Goal: Task Accomplishment & Management: Manage account settings

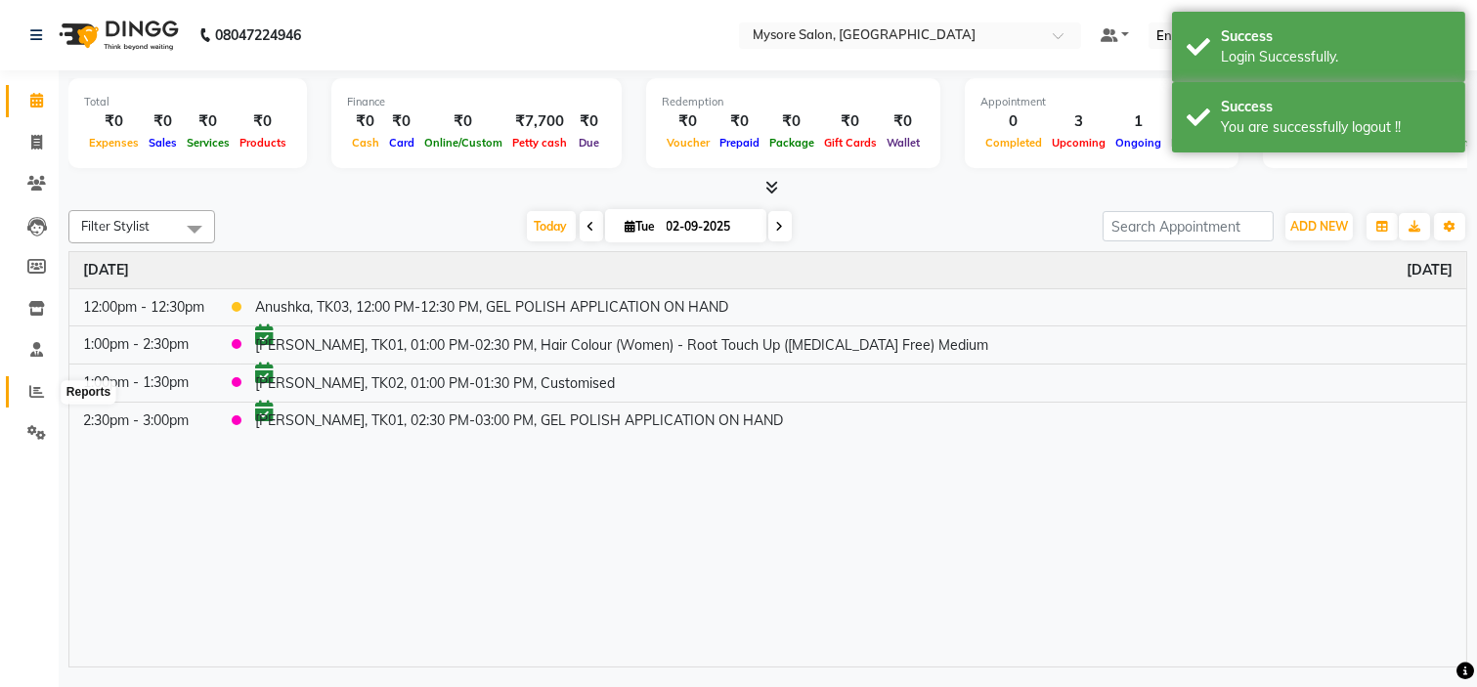
click at [35, 384] on icon at bounding box center [36, 391] width 15 height 15
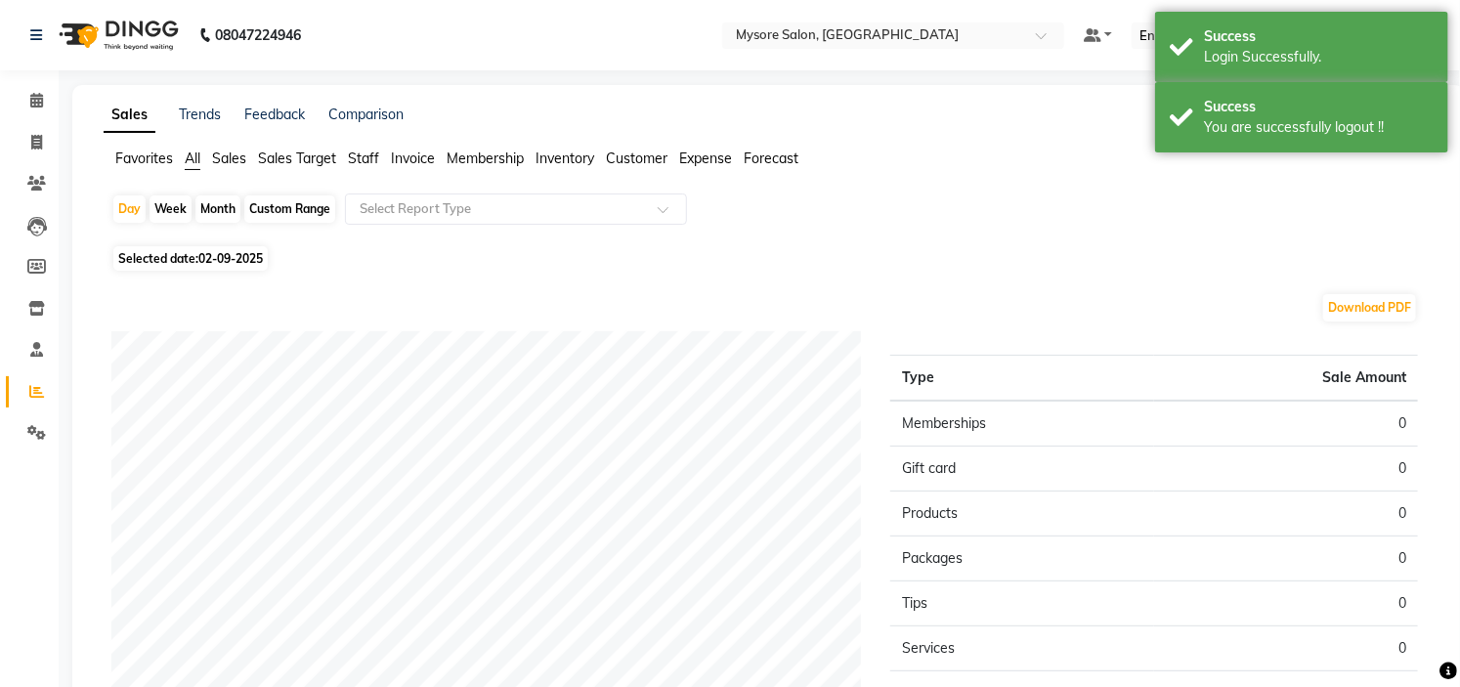
click at [201, 254] on span "02-09-2025" at bounding box center [230, 258] width 65 height 15
select select "9"
select select "2025"
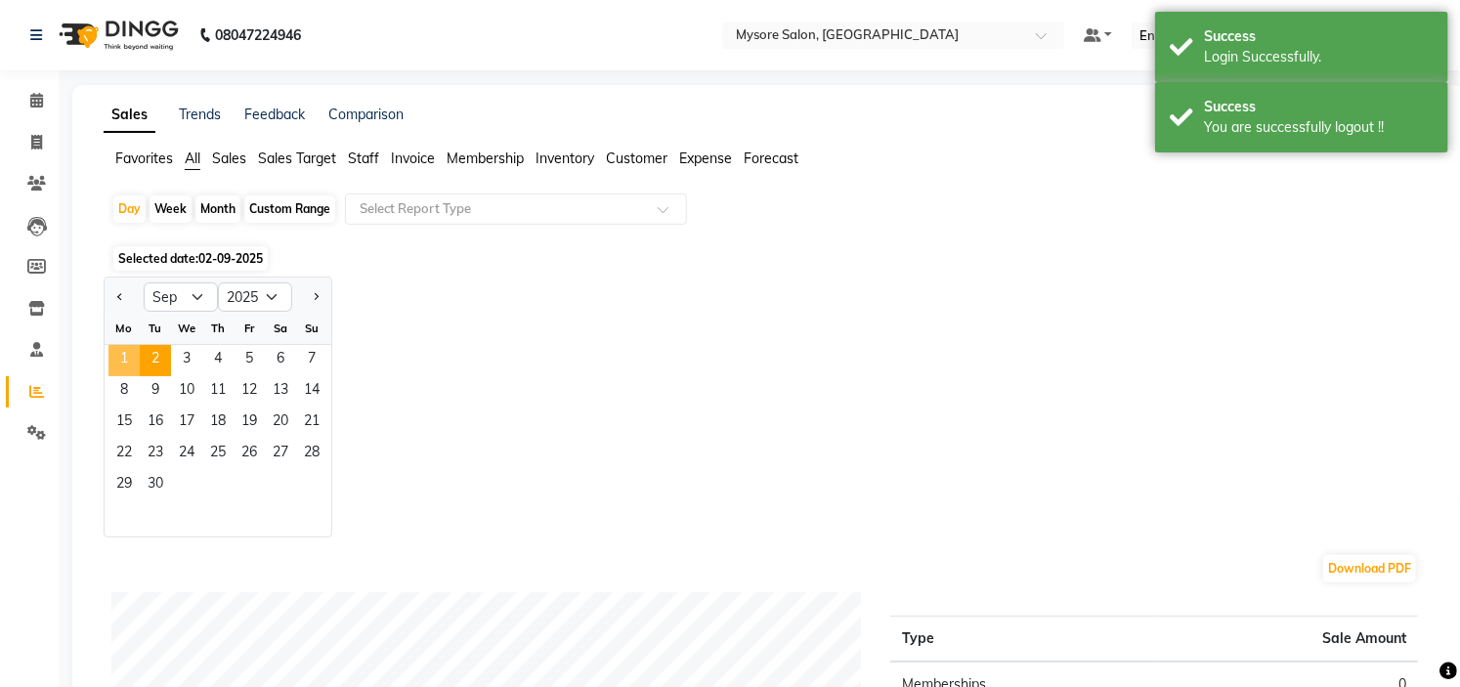
click at [124, 355] on span "1" at bounding box center [123, 360] width 31 height 31
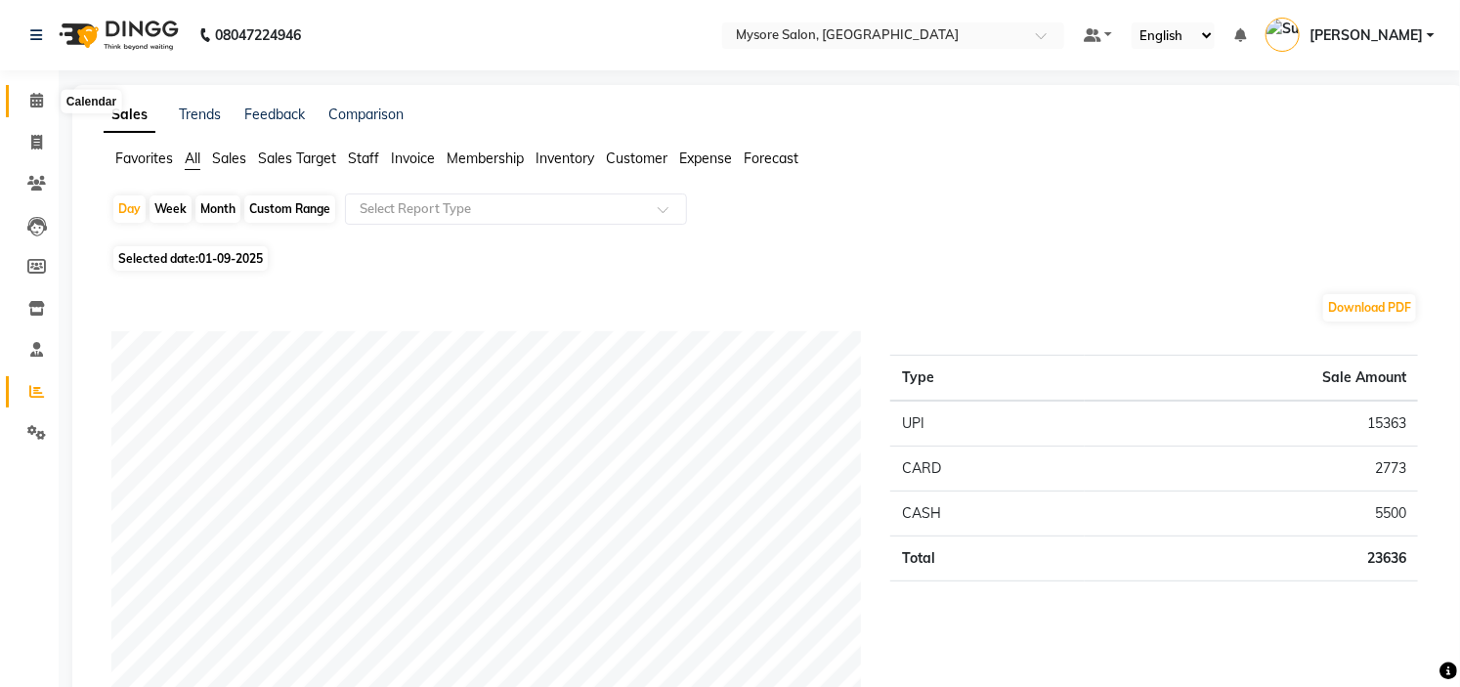
click at [50, 108] on span at bounding box center [37, 101] width 34 height 22
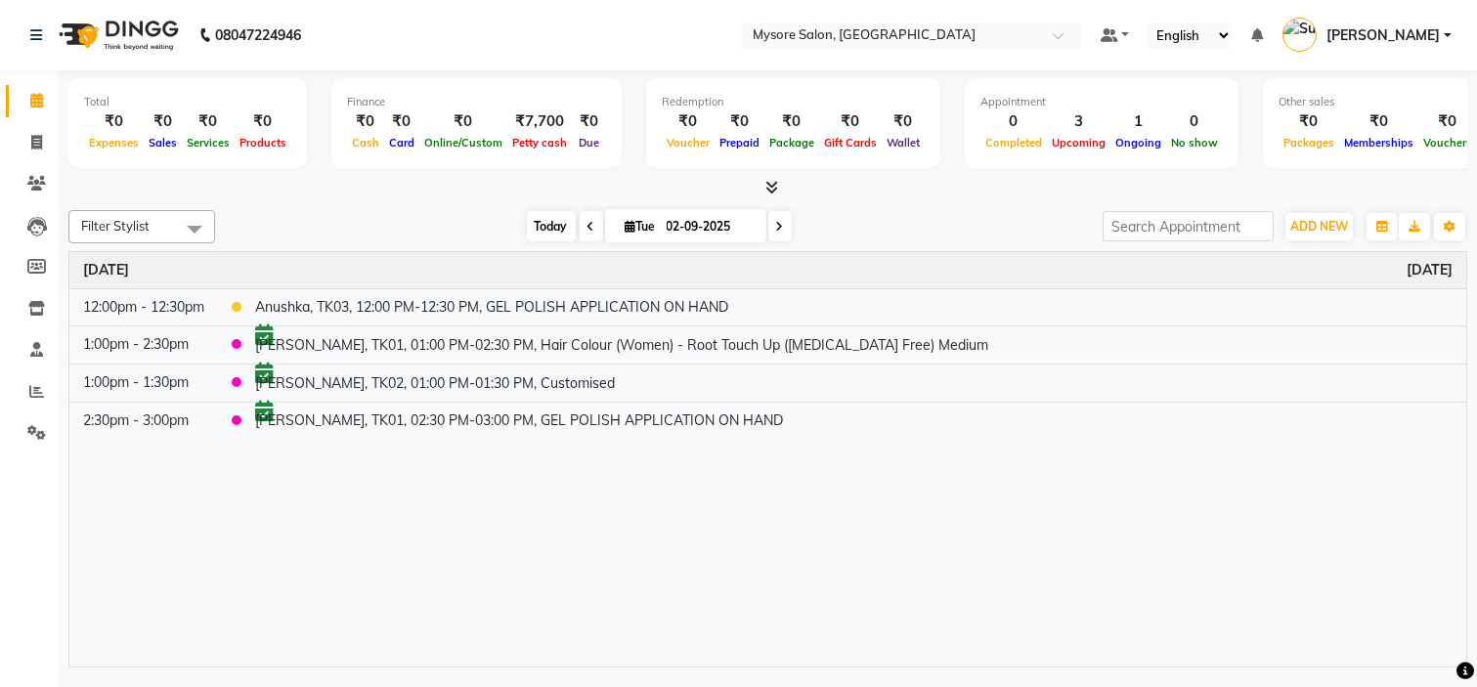
click at [541, 236] on span "Today" at bounding box center [551, 226] width 49 height 30
click at [1431, 26] on span "[PERSON_NAME]" at bounding box center [1382, 35] width 113 height 21
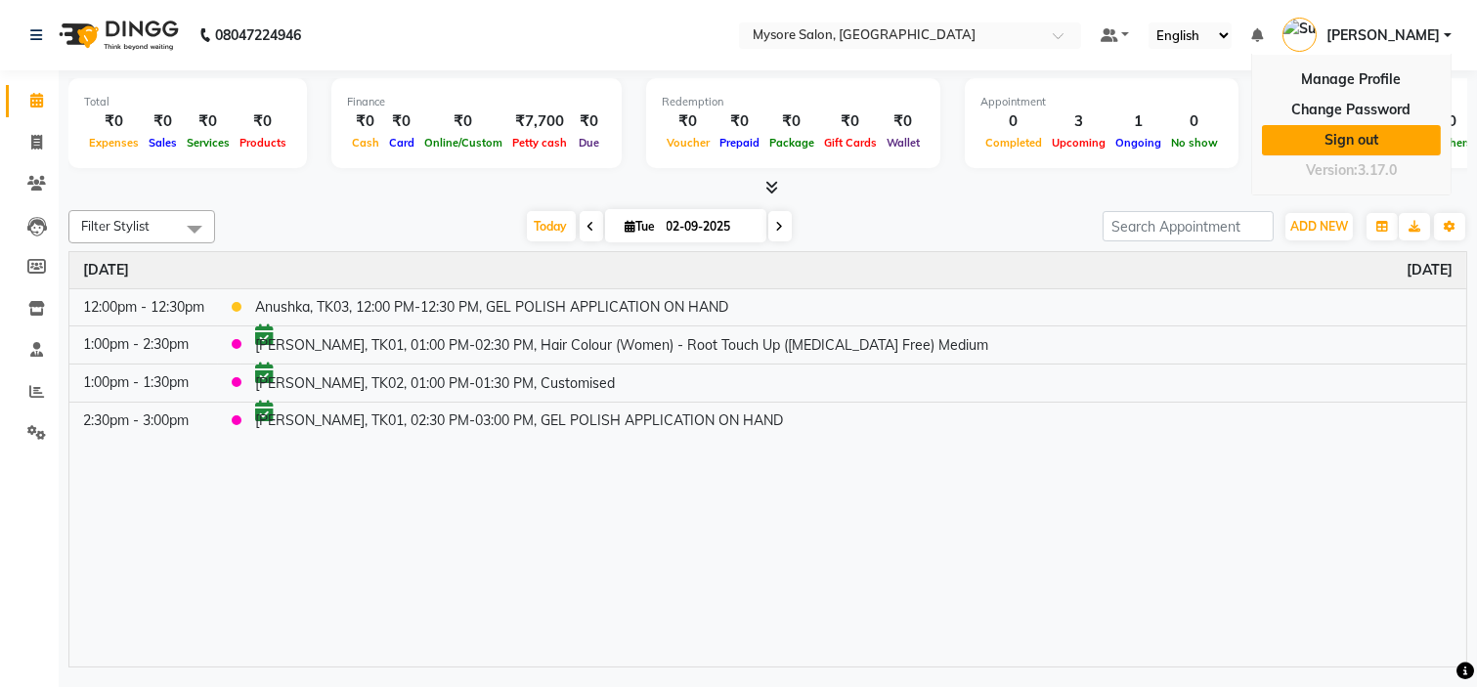
click at [1357, 144] on link "Sign out" at bounding box center [1351, 140] width 179 height 30
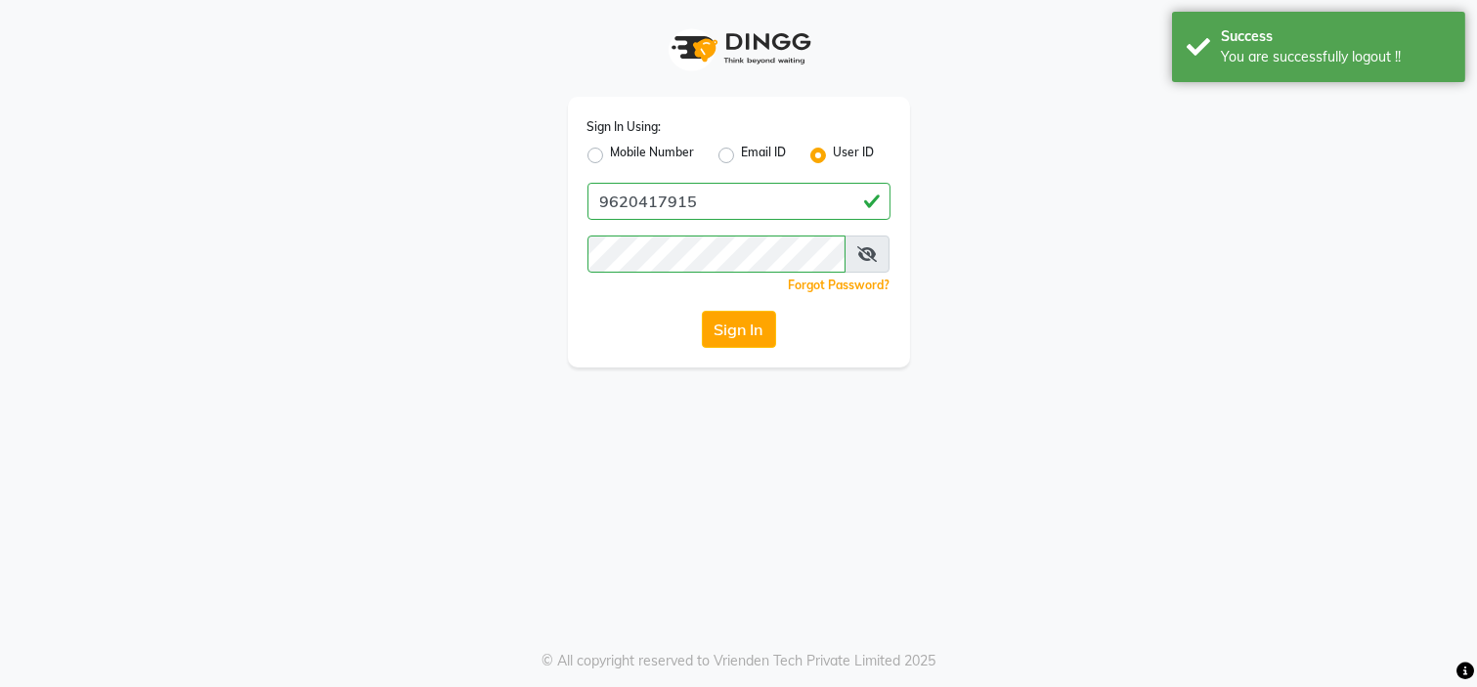
click at [611, 162] on label "Mobile Number" at bounding box center [653, 155] width 84 height 23
click at [611, 156] on input "Mobile Number" at bounding box center [617, 150] width 13 height 13
radio input "true"
radio input "false"
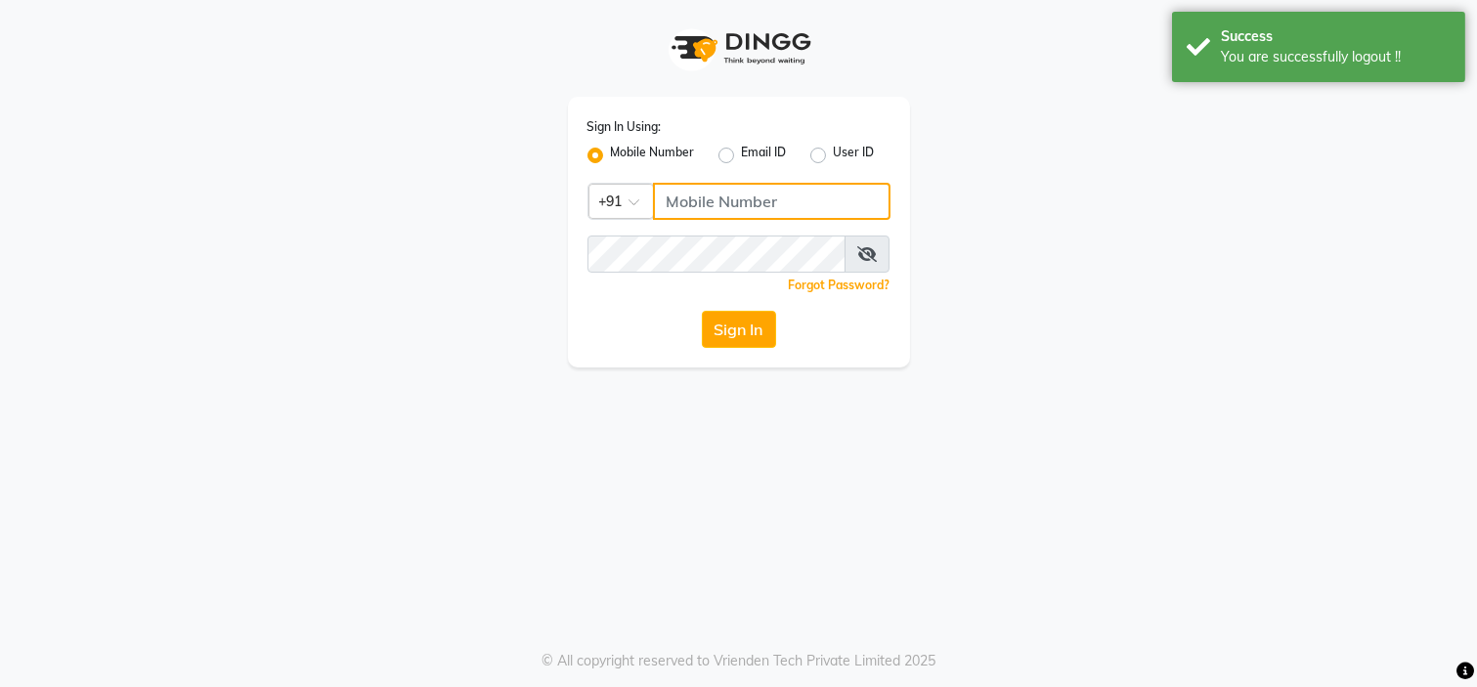
click at [704, 200] on input "Username" at bounding box center [771, 201] width 237 height 37
type input "7338156969"
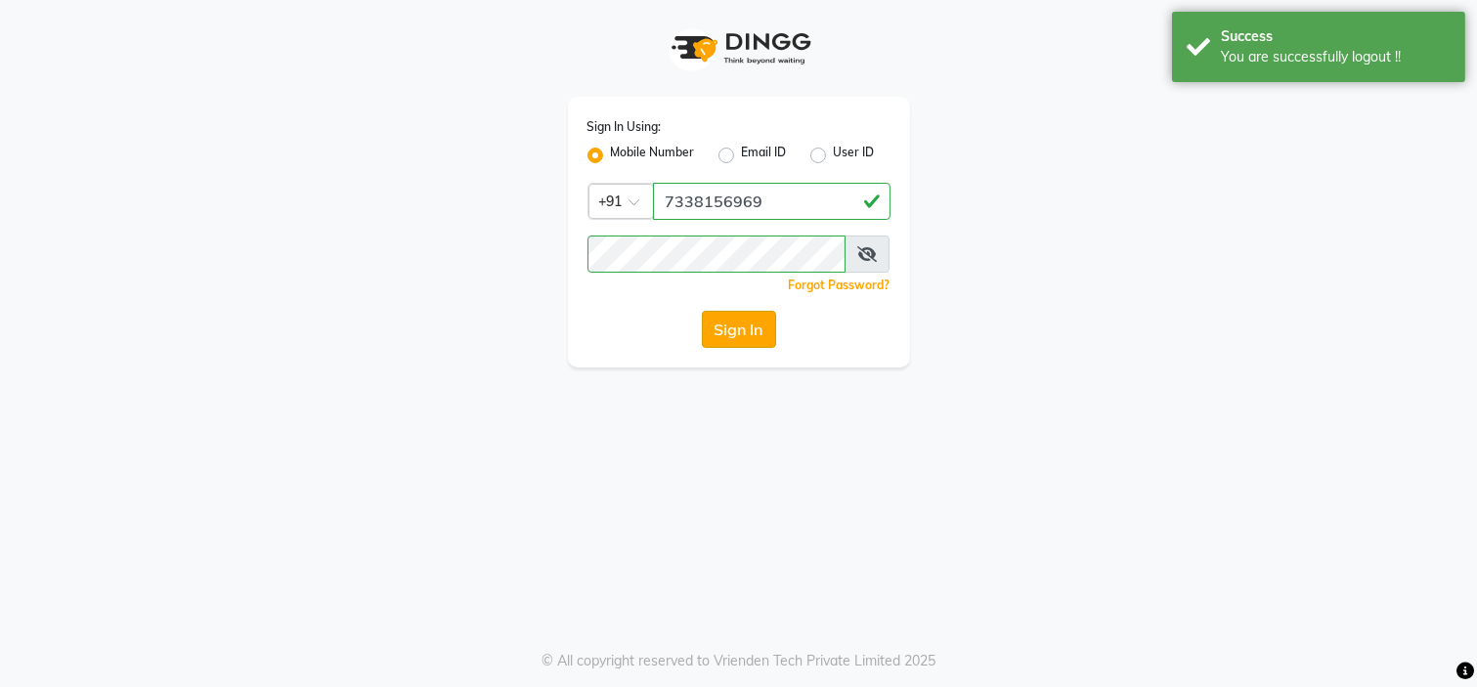
click at [736, 325] on button "Sign In" at bounding box center [739, 329] width 74 height 37
